Goal: Task Accomplishment & Management: Use online tool/utility

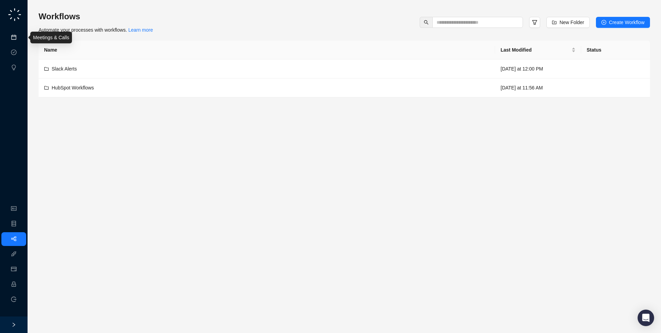
click at [20, 38] on link "Meetings & Calls" at bounding box center [38, 38] width 36 height 6
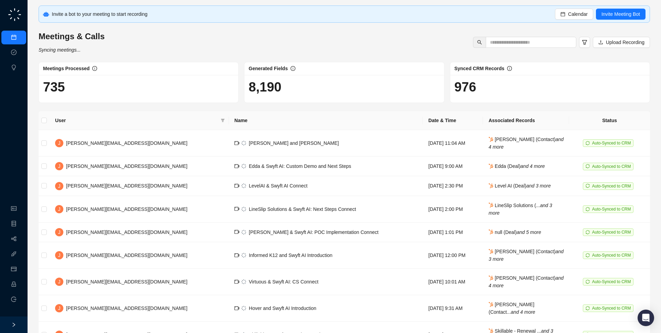
click at [167, 49] on div "Meetings & Calls Syncing meetings... Upload Recording" at bounding box center [344, 42] width 616 height 23
click at [647, 320] on icon "Open customer support" at bounding box center [647, 327] width 17 height 17
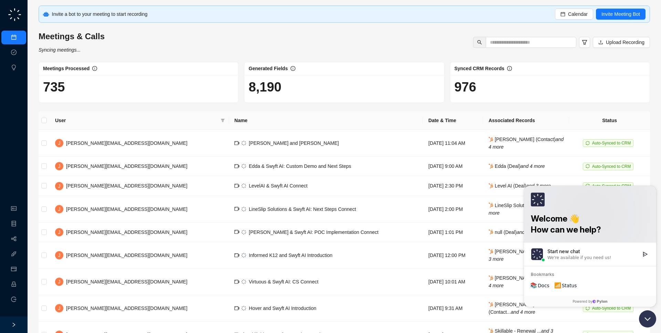
click at [647, 320] on icon "Open customer support" at bounding box center [647, 319] width 5 height 2
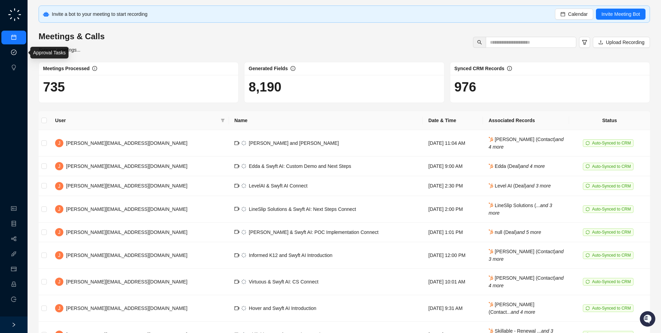
click at [20, 53] on link "Approval Tasks" at bounding box center [36, 53] width 33 height 6
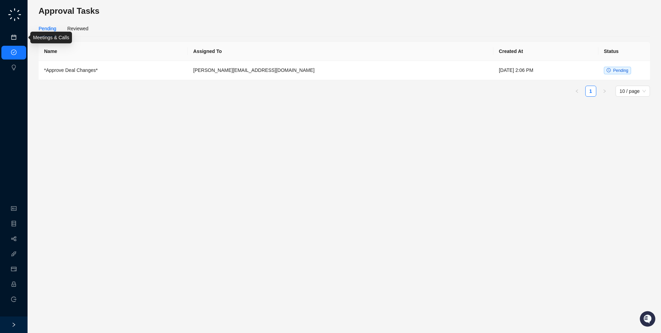
click at [20, 39] on link "Meetings & Calls" at bounding box center [38, 38] width 36 height 6
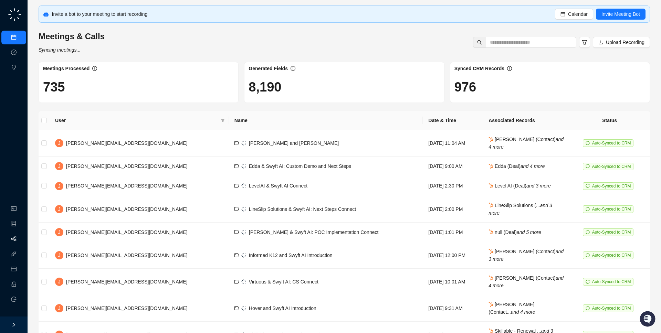
click at [20, 239] on link "Workflows" at bounding box center [31, 240] width 22 height 6
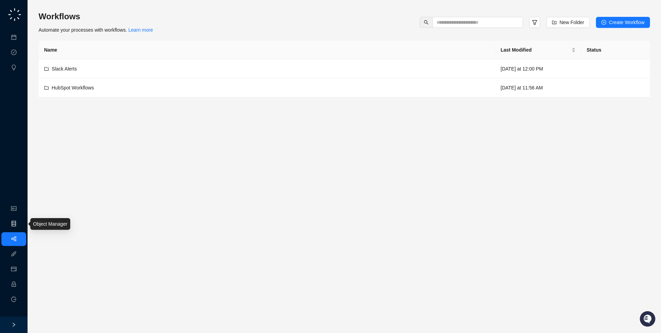
click at [20, 222] on link "Object Manager" at bounding box center [37, 224] width 34 height 6
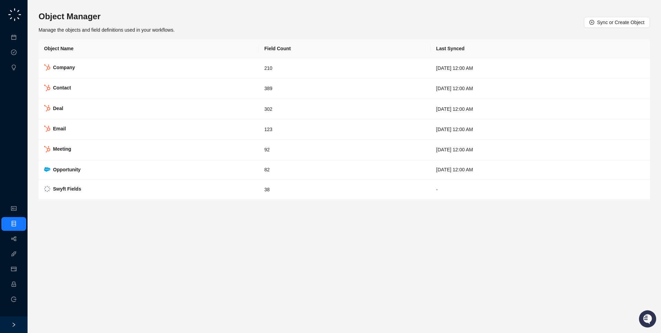
click at [647, 314] on icon "Open customer support" at bounding box center [647, 319] width 17 height 17
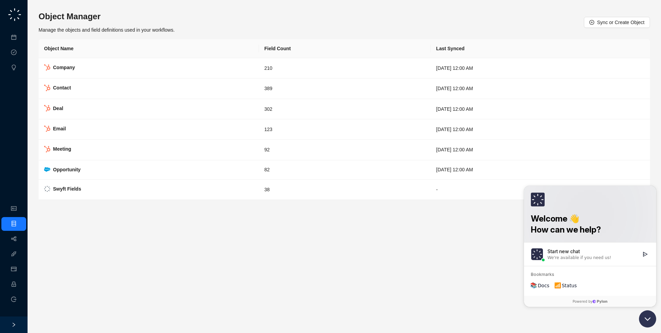
click at [647, 314] on icon "Open customer support" at bounding box center [647, 319] width 17 height 17
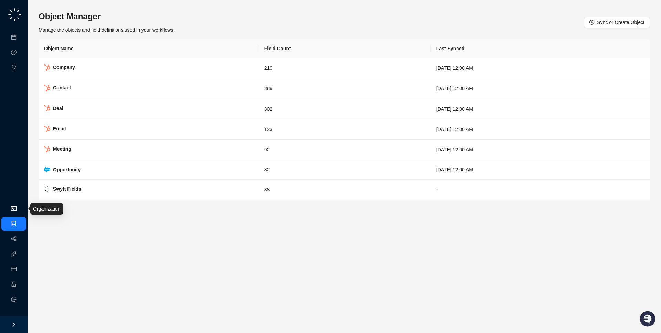
click at [20, 211] on link "Organization" at bounding box center [33, 209] width 27 height 6
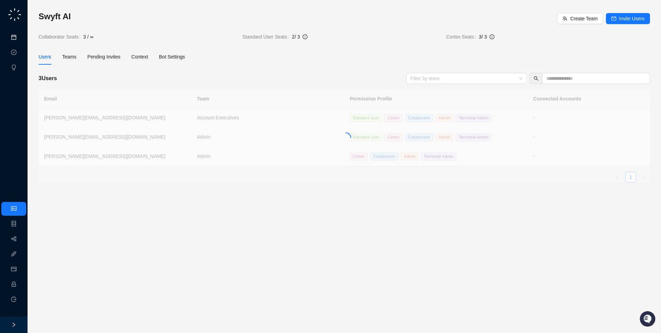
click at [20, 40] on link "Meetings & Calls" at bounding box center [38, 38] width 36 height 6
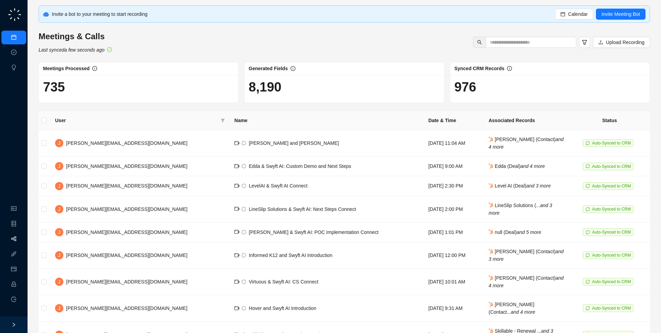
click at [20, 238] on link "Workflows" at bounding box center [31, 240] width 22 height 6
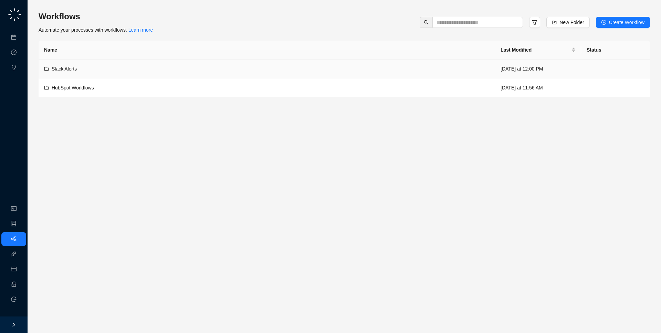
click at [255, 72] on div "Slack Alerts" at bounding box center [266, 69] width 445 height 8
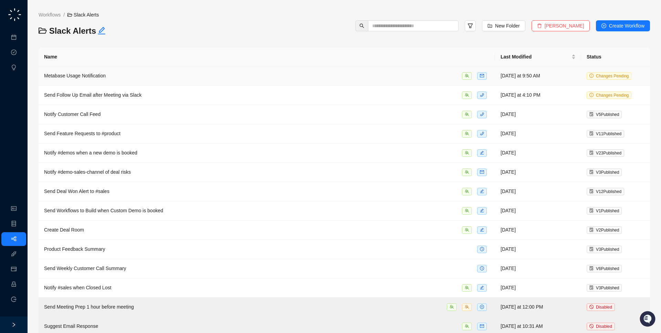
click at [258, 77] on div "Metabase Usage Notification" at bounding box center [266, 76] width 445 height 8
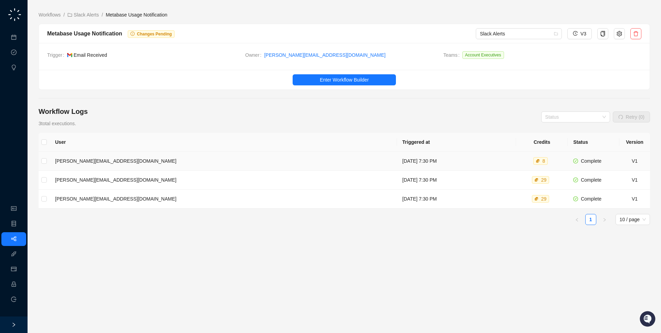
click at [397, 168] on td "Saturday, 09/20/25, 7:30 PM" at bounding box center [456, 161] width 119 height 19
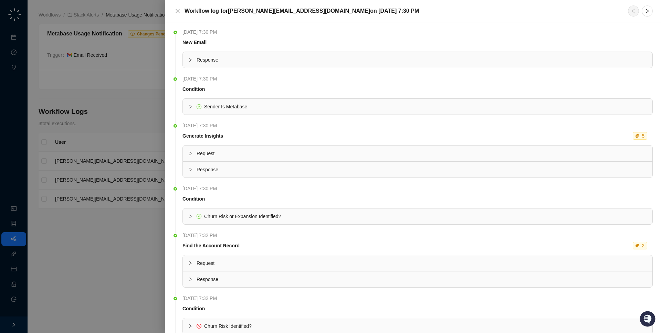
click at [151, 158] on div at bounding box center [330, 166] width 661 height 333
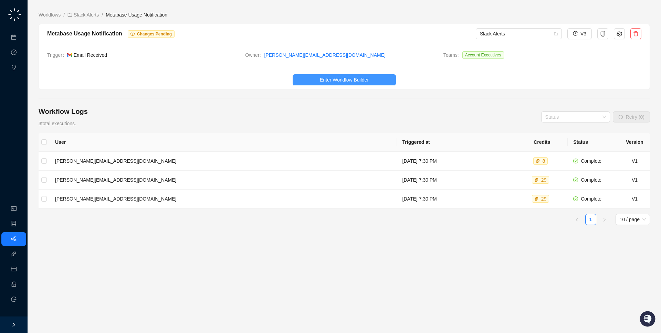
click at [367, 80] on span "Enter Workflow Builder" at bounding box center [344, 80] width 49 height 8
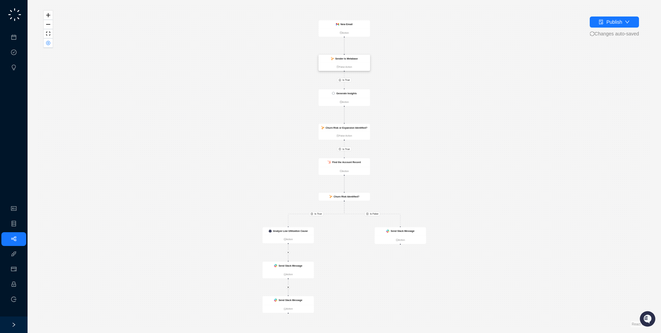
click at [347, 58] on strong "Sender Is Metabase" at bounding box center [346, 58] width 23 height 3
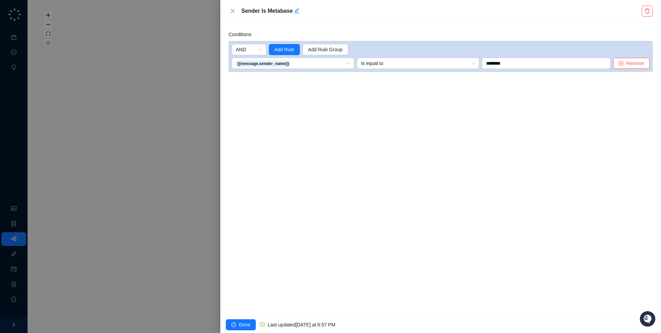
click at [195, 112] on div at bounding box center [330, 166] width 661 height 333
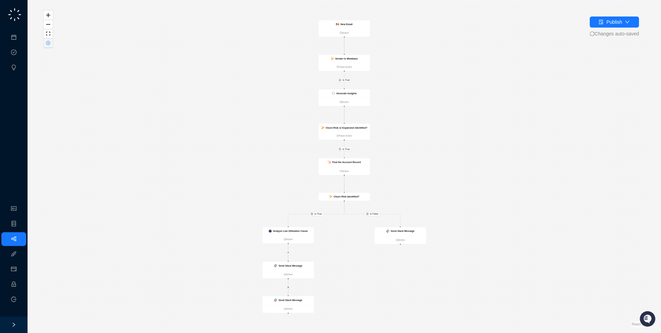
click at [49, 44] on icon "close-circle" at bounding box center [48, 43] width 4 height 4
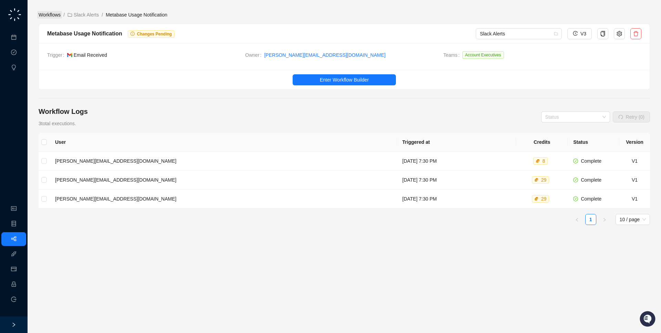
click at [50, 15] on link "Workflows" at bounding box center [49, 15] width 25 height 8
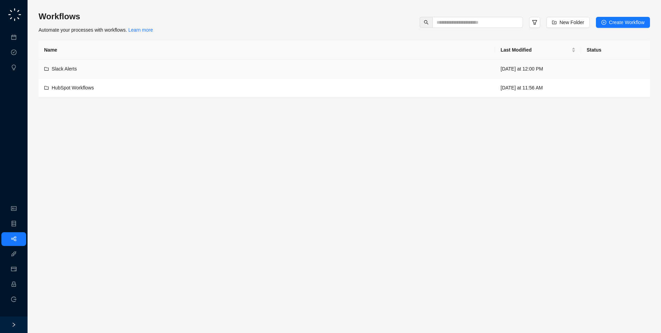
click at [77, 71] on span "Slack Alerts" at bounding box center [64, 69] width 25 height 6
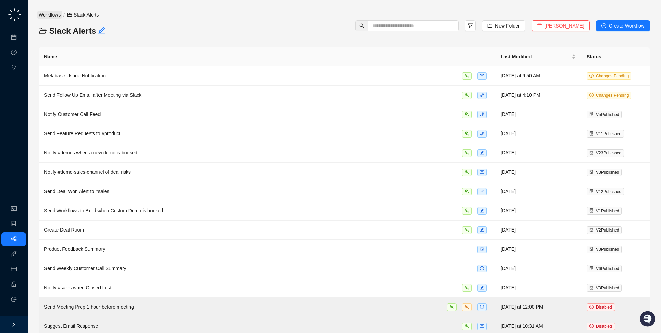
click at [50, 13] on link "Workflows" at bounding box center [49, 15] width 25 height 8
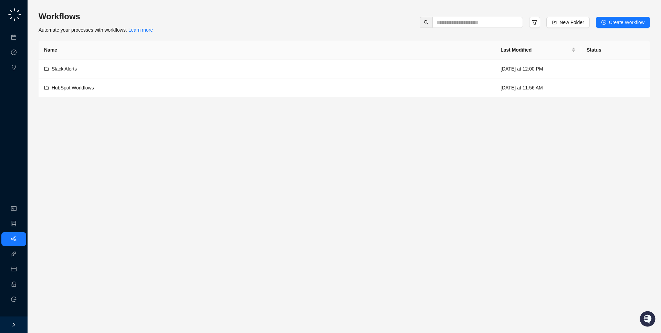
drag, startPoint x: 175, startPoint y: 10, endPoint x: 176, endPoint y: 33, distance: 23.1
click at [176, 33] on div "Workflows Automate your processes with workflows. Learn more New Folder Create …" at bounding box center [344, 22] width 611 height 23
click at [20, 39] on link "Meetings & Calls" at bounding box center [38, 38] width 36 height 6
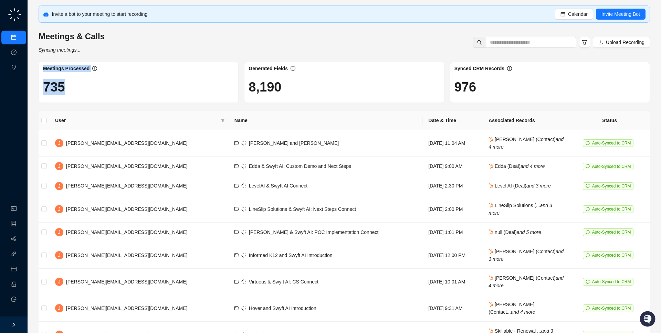
drag, startPoint x: 153, startPoint y: 98, endPoint x: 154, endPoint y: 50, distance: 48.9
click at [154, 50] on div "Invite a bot to your meeting to start recording Calendar Invite Meeting Bot Mee…" at bounding box center [344, 201] width 611 height 391
click at [154, 50] on div "Meetings & Calls Syncing meetings... Upload Recording" at bounding box center [344, 42] width 616 height 23
drag, startPoint x: 154, startPoint y: 50, endPoint x: 158, endPoint y: 48, distance: 4.0
click at [158, 48] on div "Meetings & Calls Syncing meetings... Upload Recording" at bounding box center [344, 42] width 616 height 23
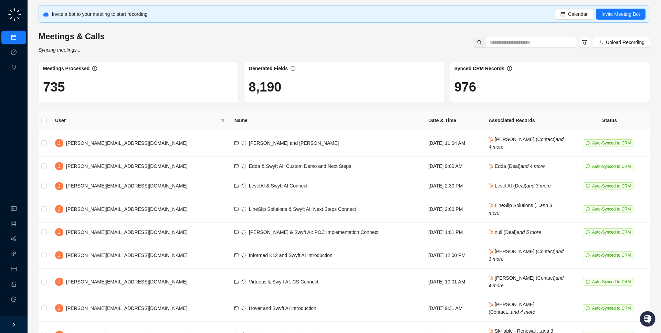
drag, startPoint x: 198, startPoint y: 11, endPoint x: 197, endPoint y: 17, distance: 6.6
click at [197, 17] on div "Invite a bot to your meeting to start recording" at bounding box center [303, 14] width 503 height 8
drag, startPoint x: 618, startPoint y: 7, endPoint x: 617, endPoint y: 10, distance: 3.5
click at [618, 7] on div "Invite a bot to your meeting to start recording Calendar Invite Meeting Bot" at bounding box center [344, 14] width 611 height 17
click at [617, 10] on button "Invite Meeting Bot" at bounding box center [621, 14] width 50 height 11
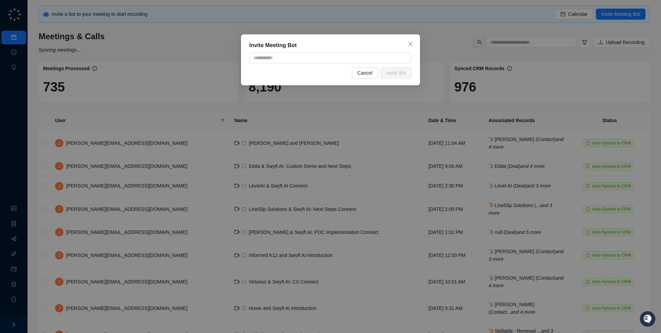
drag, startPoint x: 592, startPoint y: 74, endPoint x: 601, endPoint y: 54, distance: 21.3
click at [593, 74] on div "Invite Meeting Bot Cancel Invite Bot" at bounding box center [330, 166] width 661 height 333
